Goal: Task Accomplishment & Management: Manage account settings

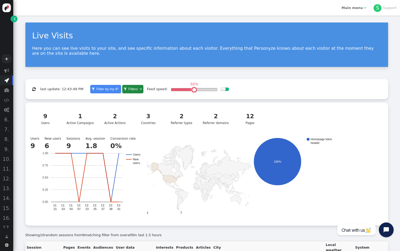
click at [358, 8] on b "Main menu" at bounding box center [352, 8] width 21 height 4
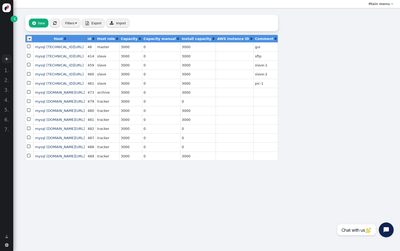
click at [15, 22] on div " New  « ◂ 1 ▸ » Filters  Export  Import Host  id  Host role  Capacity  …" at bounding box center [151, 88] width 277 height 160
click at [14, 20] on span "" at bounding box center [15, 18] width 2 height 5
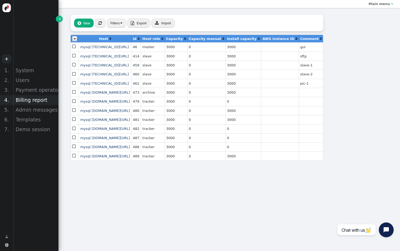
click at [39, 97] on div "Billing report" at bounding box center [35, 100] width 45 height 10
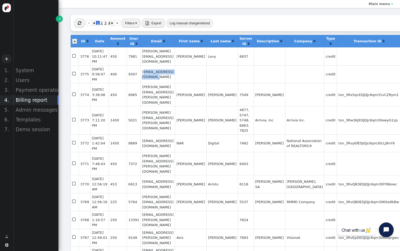
drag, startPoint x: 140, startPoint y: 81, endPoint x: 194, endPoint y: 87, distance: 53.8
click at [175, 83] on td "Slava@infinetrading.com" at bounding box center [157, 74] width 34 height 18
drag, startPoint x: 182, startPoint y: 84, endPoint x: 139, endPoint y: 81, distance: 42.9
click at [140, 81] on td "Slava@infinetrading.com" at bounding box center [157, 74] width 34 height 18
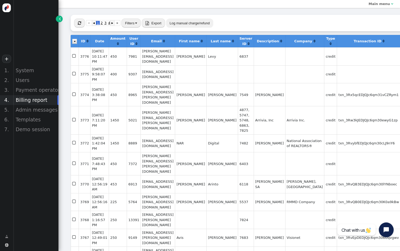
click at [167, 104] on td "andy.maclean@personalalarms.org" at bounding box center [157, 94] width 34 height 23
drag, startPoint x: 138, startPoint y: 59, endPoint x: 181, endPoint y: 60, distance: 42.3
click at [175, 60] on td "kevin@pennstateind.com" at bounding box center [157, 56] width 34 height 18
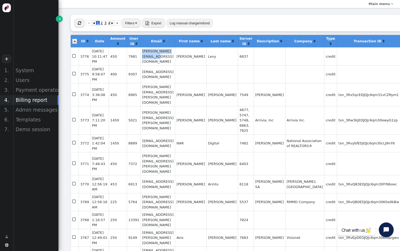
click at [175, 60] on td "kevin@pennstateind.com" at bounding box center [157, 56] width 34 height 18
drag, startPoint x: 180, startPoint y: 59, endPoint x: 139, endPoint y: 57, distance: 41.3
click at [140, 57] on td "kevin@pennstateind.com" at bounding box center [157, 56] width 34 height 18
click at [33, 80] on div "Users" at bounding box center [35, 80] width 45 height 10
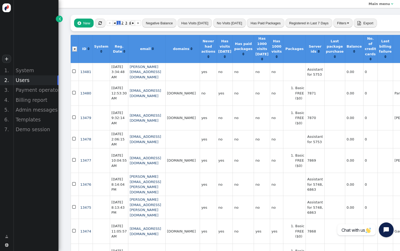
click at [324, 75] on td "Assistant for 5753" at bounding box center [315, 72] width 19 height 18
copy td "5753"
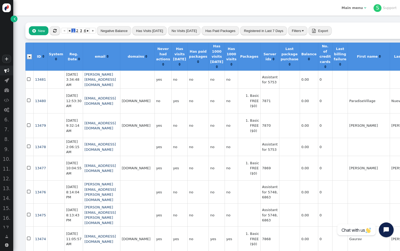
click at [6, 70] on span "" at bounding box center [6, 70] width 5 height 5
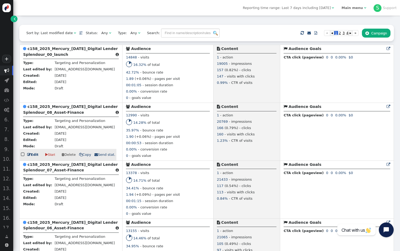
scroll to position [113, 0]
click at [92, 106] on b "c158_2025_Mercury_Jul_Digital Lender Splendour_08_Asset-Finance" at bounding box center [70, 110] width 95 height 10
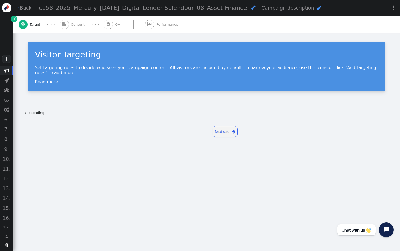
click at [83, 29] on div " Content" at bounding box center [73, 24] width 27 height 17
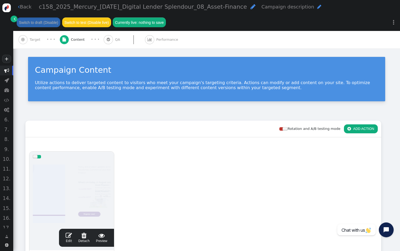
click at [102, 168] on div at bounding box center [72, 193] width 78 height 63
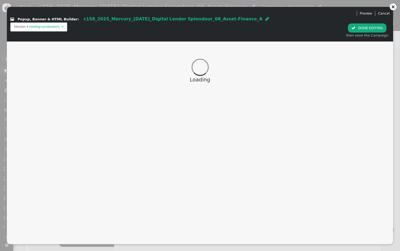
click at [366, 33] on div "then save the Campaign" at bounding box center [367, 35] width 42 height 5
click at [369, 24] on button " DONE EDITING" at bounding box center [367, 28] width 38 height 9
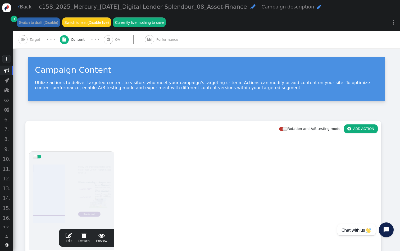
click at [34, 47] on div " Target" at bounding box center [31, 39] width 24 height 17
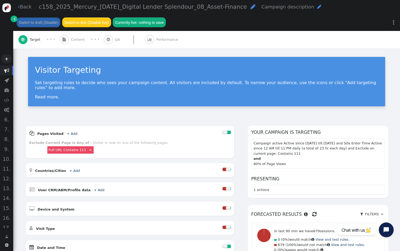
click at [317, 64] on div "Visitor Targeting" at bounding box center [206, 70] width 343 height 12
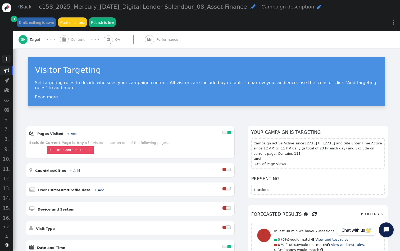
click at [79, 47] on div " Content" at bounding box center [73, 39] width 27 height 17
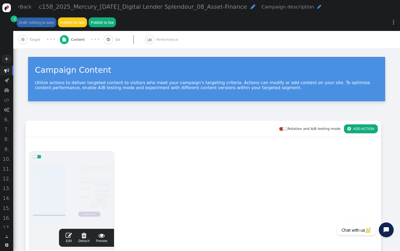
click at [101, 185] on div at bounding box center [72, 193] width 78 height 63
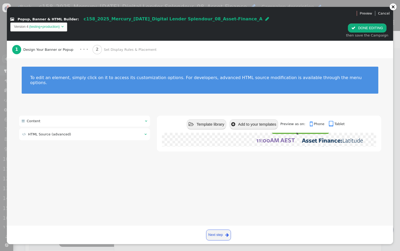
scroll to position [0, 32]
click at [380, 24] on button " DONE EDITING" at bounding box center [367, 28] width 38 height 9
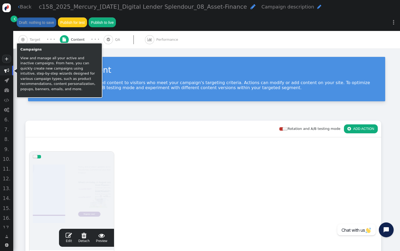
click at [8, 71] on span "" at bounding box center [6, 70] width 5 height 5
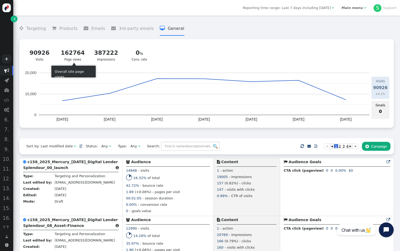
click at [72, 54] on div "162764" at bounding box center [73, 53] width 24 height 9
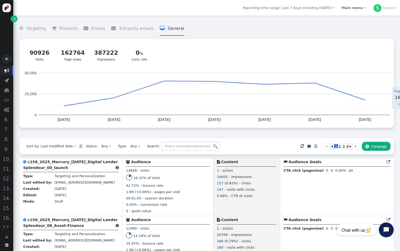
click at [331, 7] on span "Reporting time range: Last 7 days including [DATE]" at bounding box center [287, 8] width 88 height 4
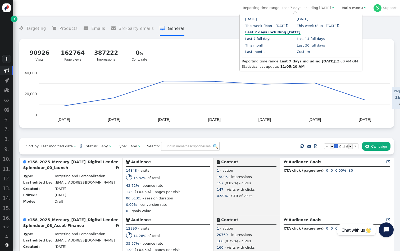
click at [313, 46] on link "Last 30 full days" at bounding box center [311, 45] width 28 height 4
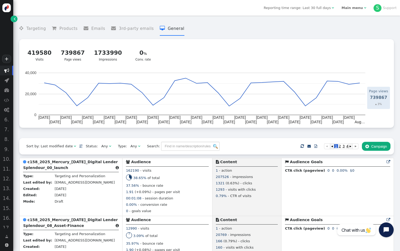
click at [334, 2] on div "Reporting time range: Last 30 full days  Main menu  S Support" at bounding box center [206, 8] width 387 height 16
click at [331, 7] on span "Reporting time range: Last 30 full days" at bounding box center [297, 8] width 67 height 4
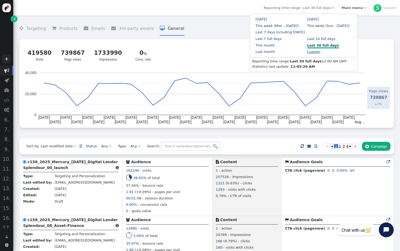
click at [307, 52] on link "Custom" at bounding box center [313, 52] width 13 height 4
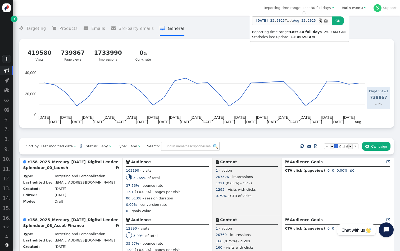
click at [328, 20] on span "" at bounding box center [326, 20] width 4 height 5
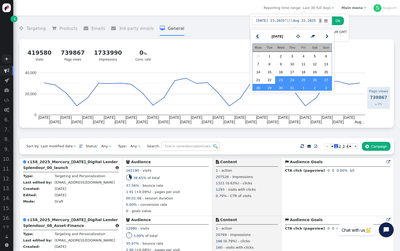
click at [255, 35] on link "" at bounding box center [257, 36] width 10 height 9
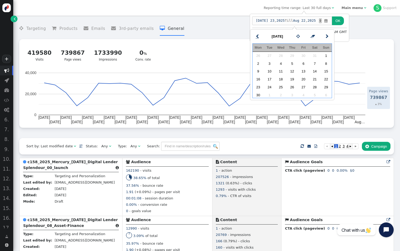
click at [255, 35] on link "" at bounding box center [257, 36] width 10 height 9
click at [295, 57] on td "1" at bounding box center [291, 56] width 11 height 8
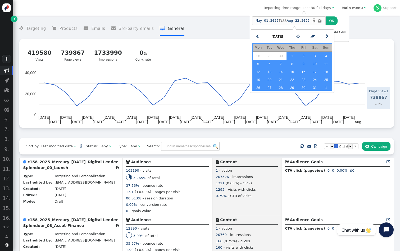
click at [330, 35] on link "" at bounding box center [327, 36] width 10 height 9
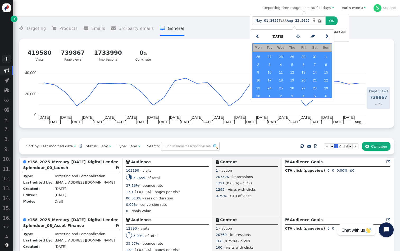
click at [330, 35] on link "" at bounding box center [327, 36] width 10 height 9
click at [329, 35] on link "" at bounding box center [327, 36] width 10 height 9
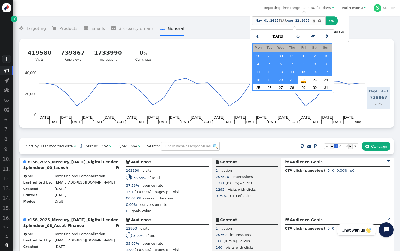
click at [338, 16] on button "OK" at bounding box center [332, 20] width 12 height 9
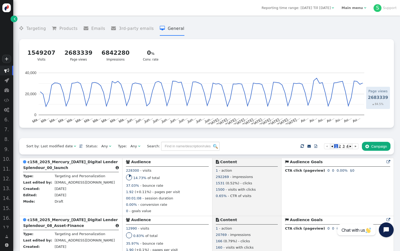
click at [353, 11] on span "Main menu " at bounding box center [353, 8] width 31 height 8
click at [16, 20] on span "" at bounding box center [15, 18] width 2 height 5
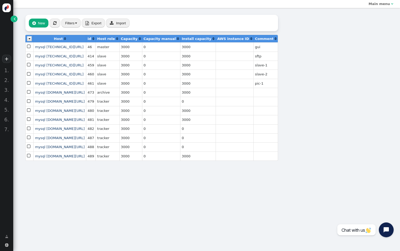
click at [14, 20] on span "" at bounding box center [15, 18] width 2 height 5
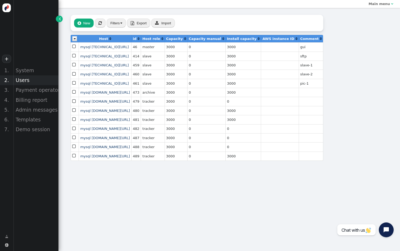
click at [31, 77] on div "Users" at bounding box center [35, 80] width 45 height 10
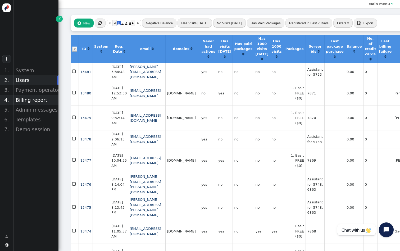
click at [35, 101] on div "Billing report" at bounding box center [35, 100] width 45 height 10
